Goal: Information Seeking & Learning: Check status

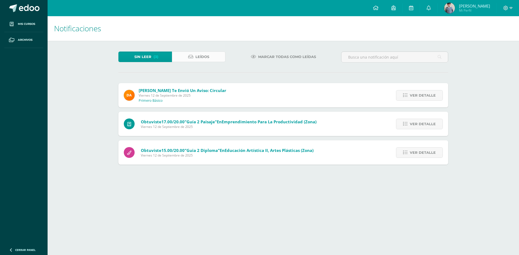
click at [188, 56] on link "Leídos" at bounding box center [199, 57] width 54 height 11
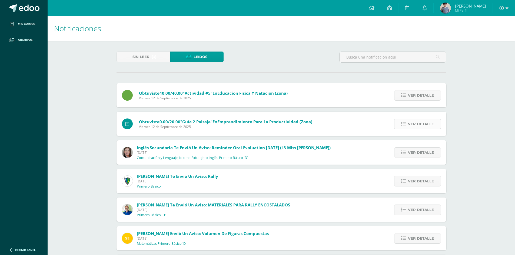
click at [407, 125] on link "Ver detalle" at bounding box center [417, 124] width 47 height 11
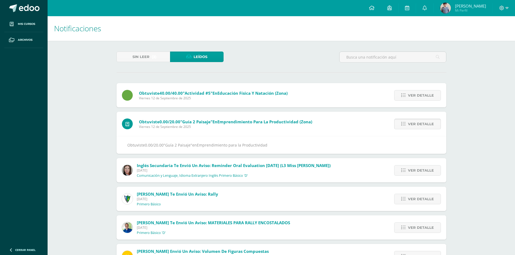
click at [435, 124] on link "Ver detalle" at bounding box center [417, 124] width 47 height 11
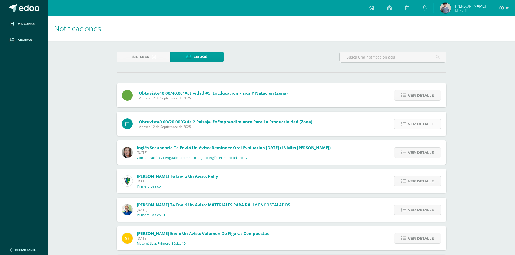
click at [435, 124] on link "Ver detalle" at bounding box center [417, 124] width 47 height 11
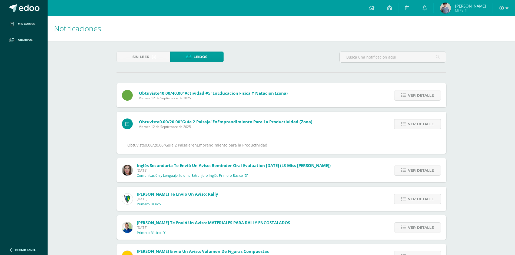
click at [255, 142] on div "Obtuviste 0.00/20.00 "Guía 2 Paisaje" en Emprendimiento para la Productividad" at bounding box center [281, 145] width 308 height 7
